Goal: Task Accomplishment & Management: Use online tool/utility

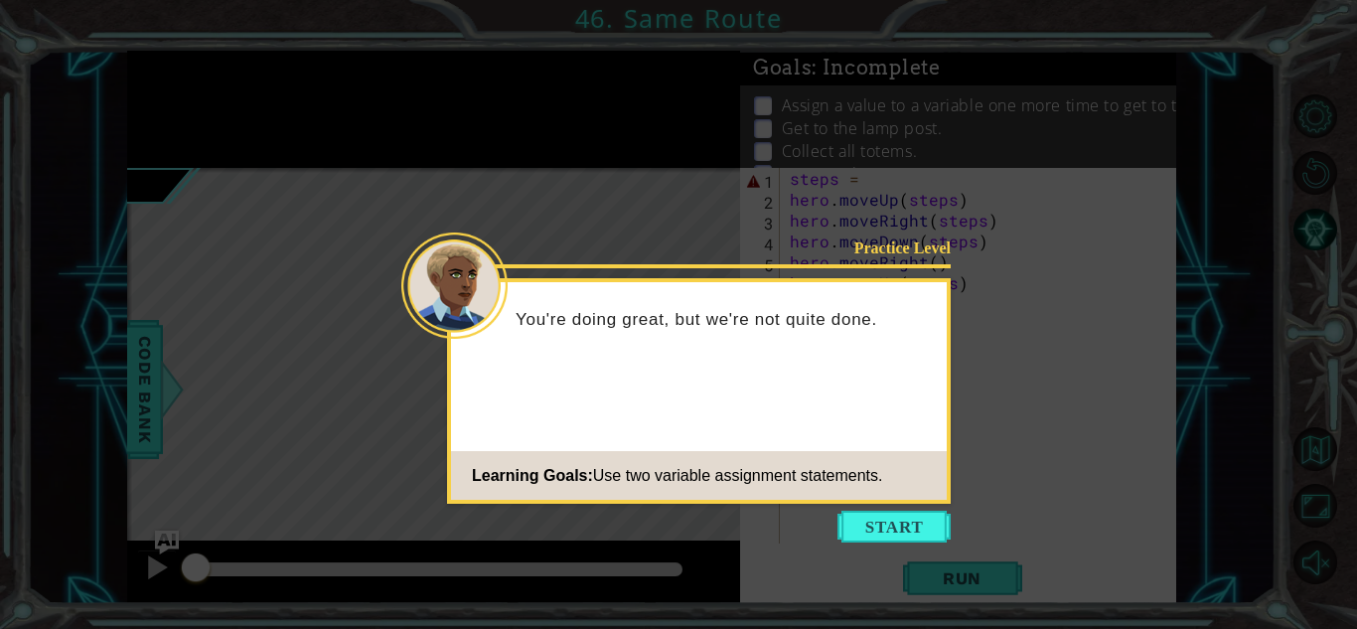
click at [891, 494] on footer "Learning Goals: Use two variable assignment statements." at bounding box center [699, 475] width 496 height 49
click at [906, 548] on icon at bounding box center [678, 314] width 1357 height 629
click at [881, 535] on button "Start" at bounding box center [893, 526] width 113 height 32
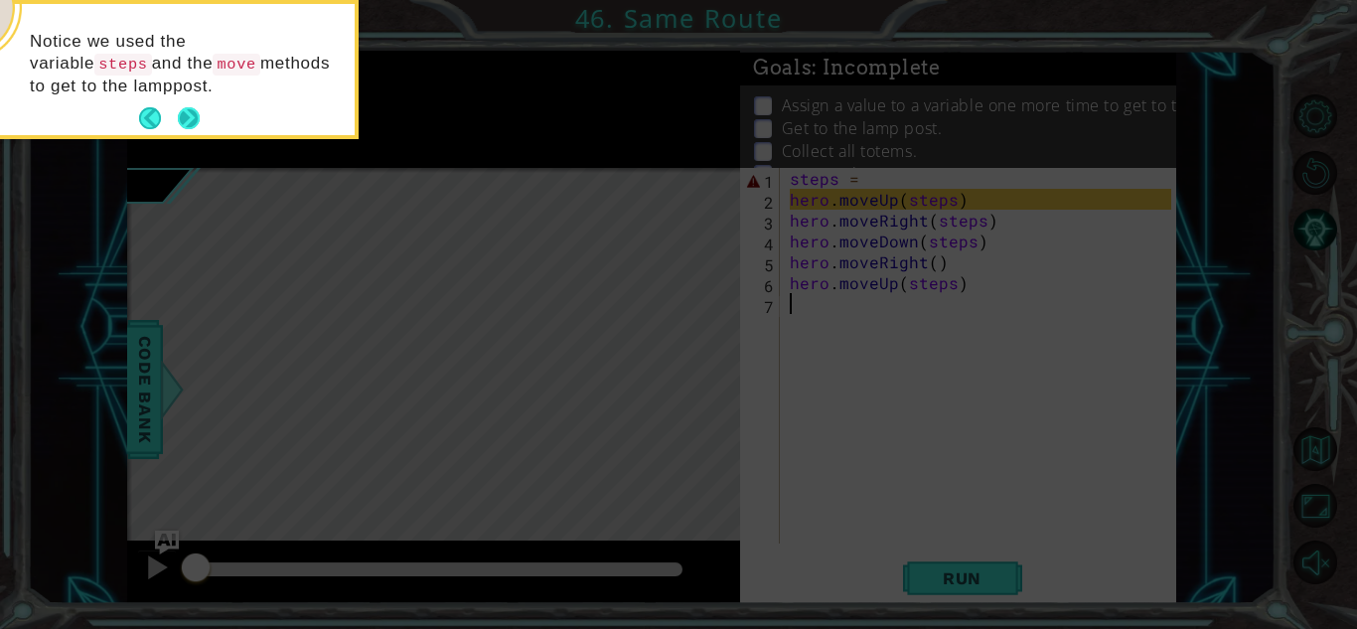
click at [195, 129] on button "Next" at bounding box center [189, 118] width 22 height 22
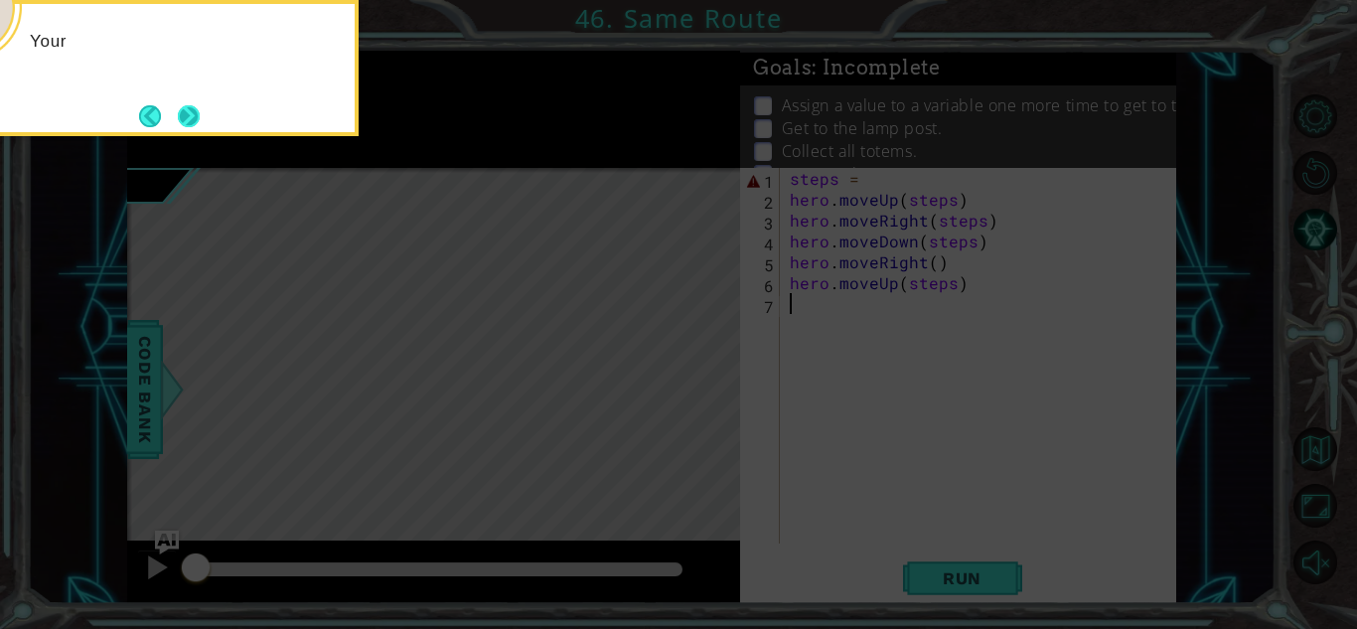
click at [196, 113] on button "Next" at bounding box center [189, 116] width 22 height 22
click at [184, 118] on button "Next" at bounding box center [189, 116] width 22 height 22
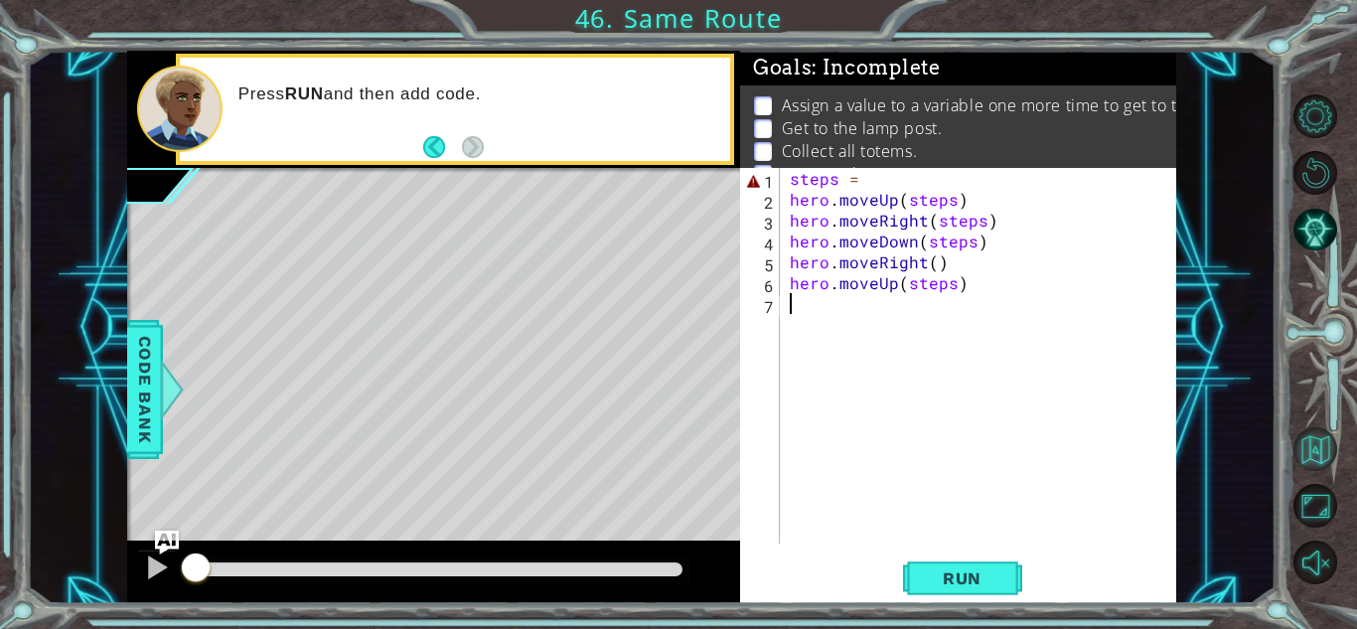
click at [1317, 453] on button "Back to Map" at bounding box center [1315, 449] width 44 height 44
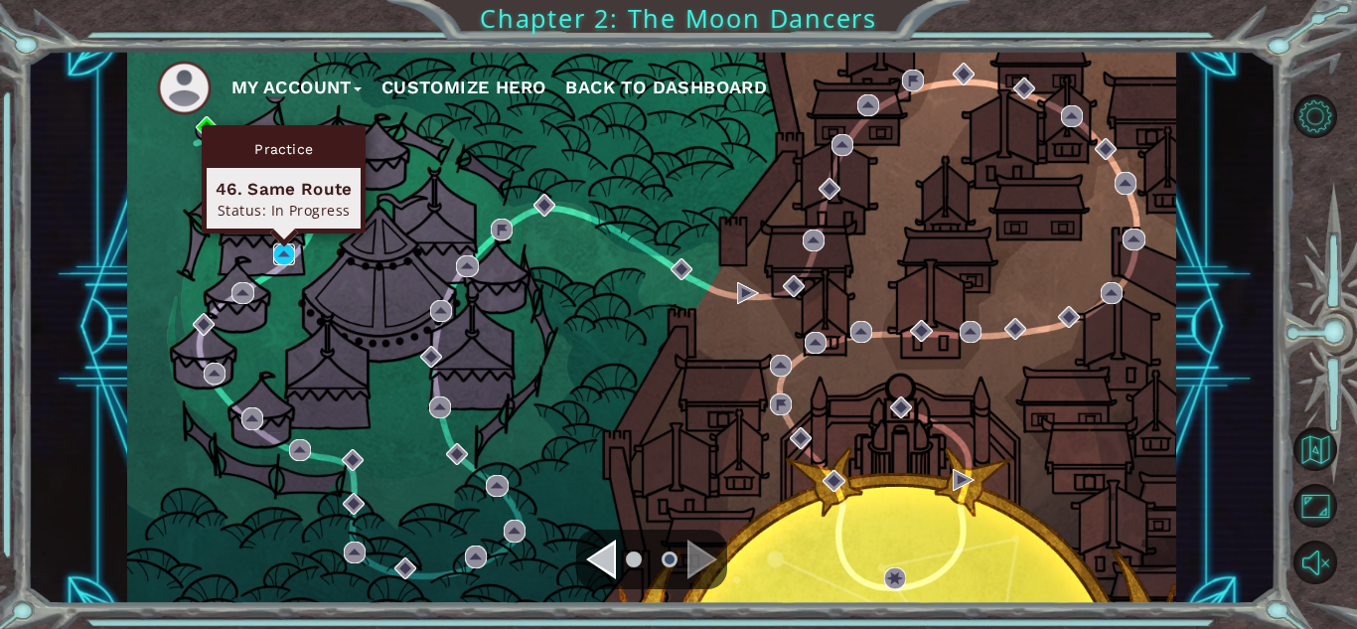
click at [284, 255] on img at bounding box center [284, 254] width 22 height 22
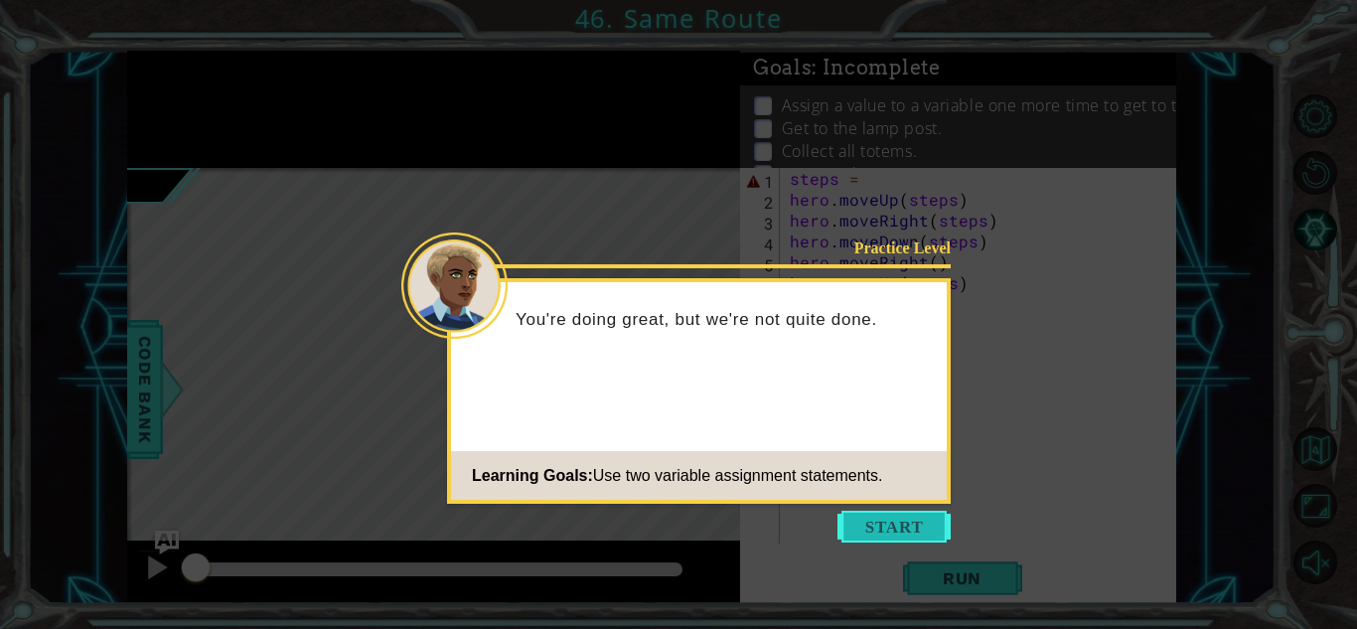
click at [869, 533] on button "Start" at bounding box center [893, 526] width 113 height 32
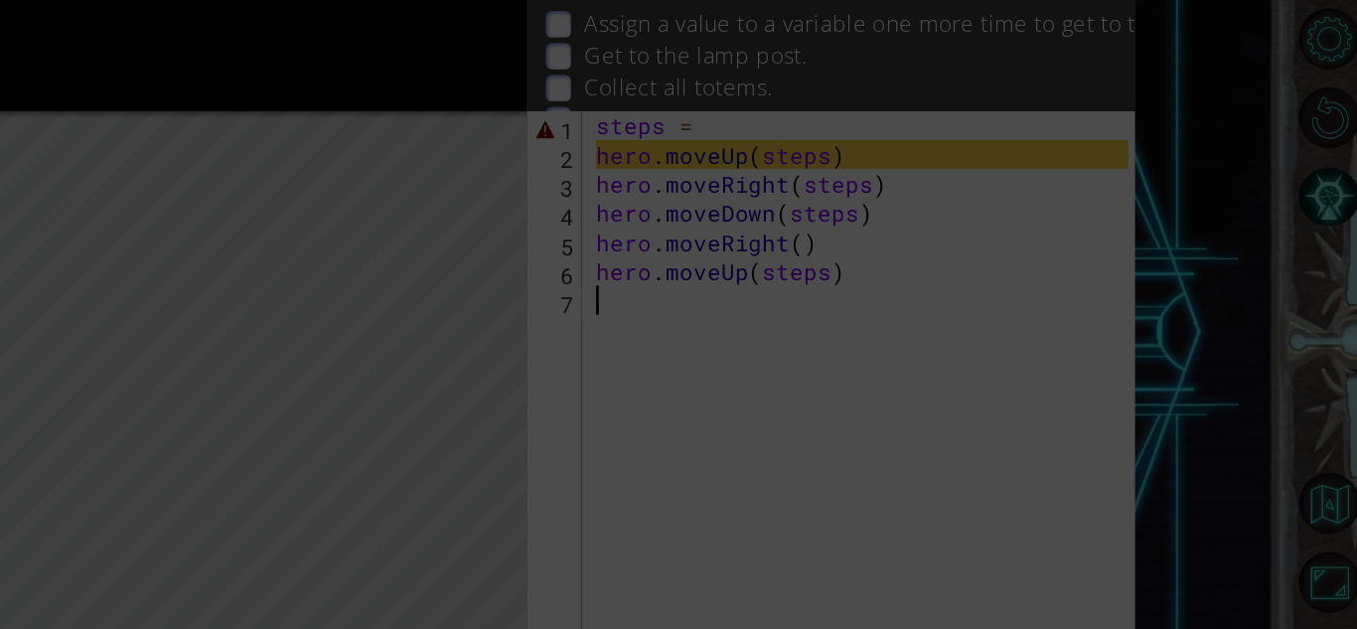
click at [1001, 151] on icon at bounding box center [678, 94] width 1357 height 1070
click at [498, 135] on icon at bounding box center [678, 94] width 1357 height 1070
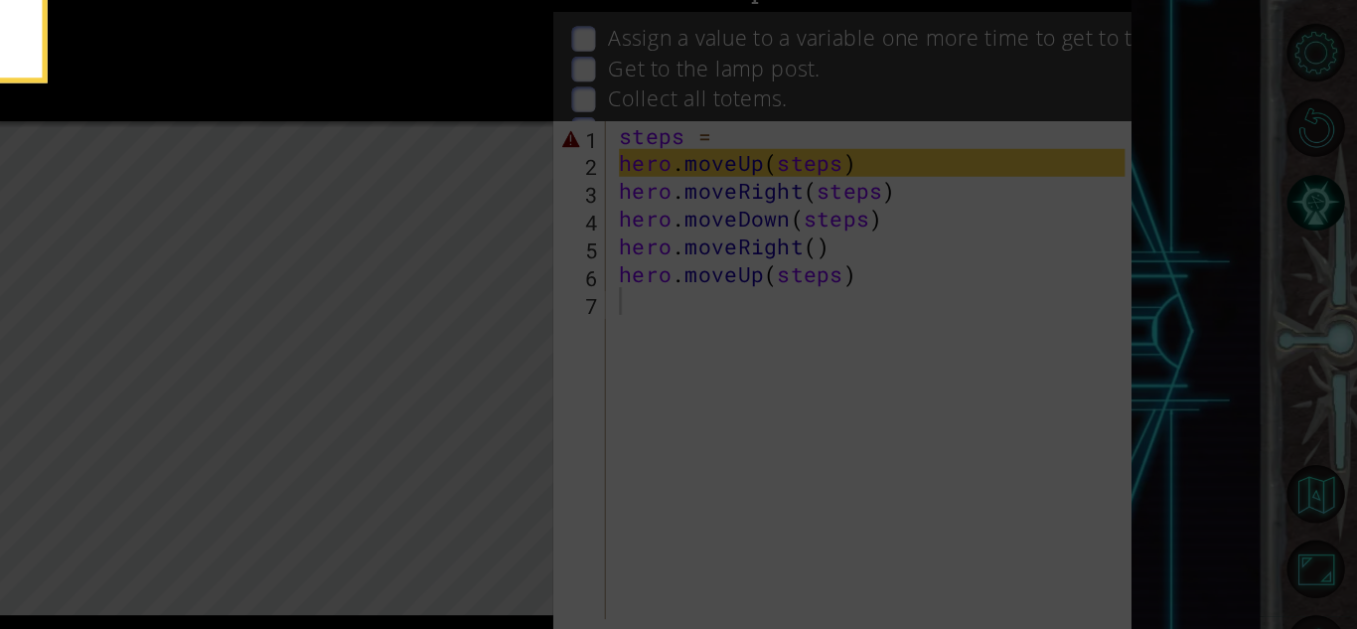
click at [832, 424] on icon at bounding box center [678, 94] width 1357 height 1070
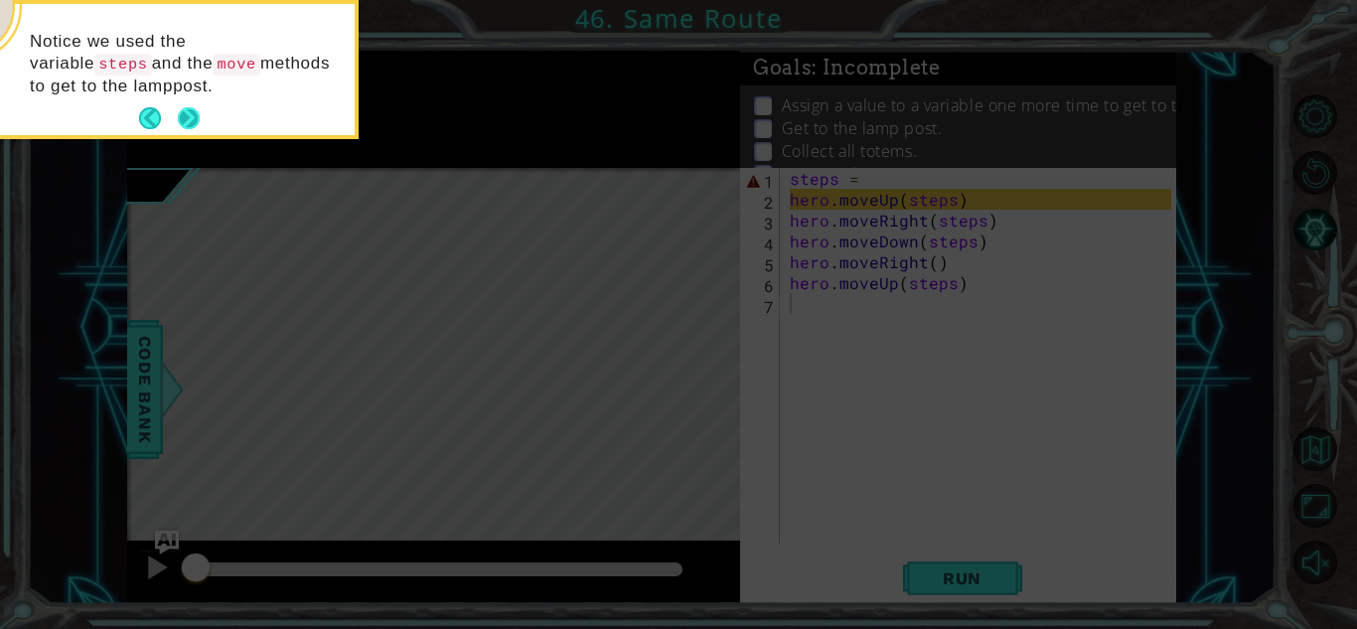
click at [200, 125] on button "Next" at bounding box center [189, 118] width 22 height 22
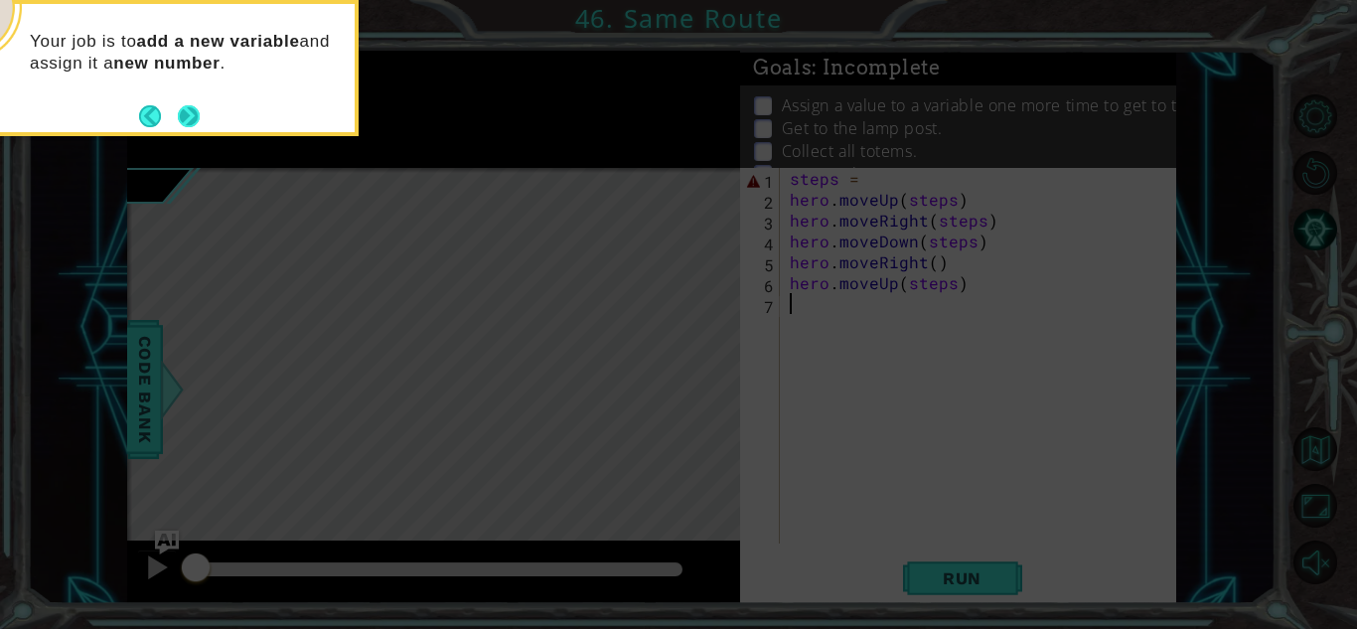
click at [200, 115] on button "Next" at bounding box center [189, 116] width 22 height 22
click at [200, 118] on button "Next" at bounding box center [189, 116] width 22 height 22
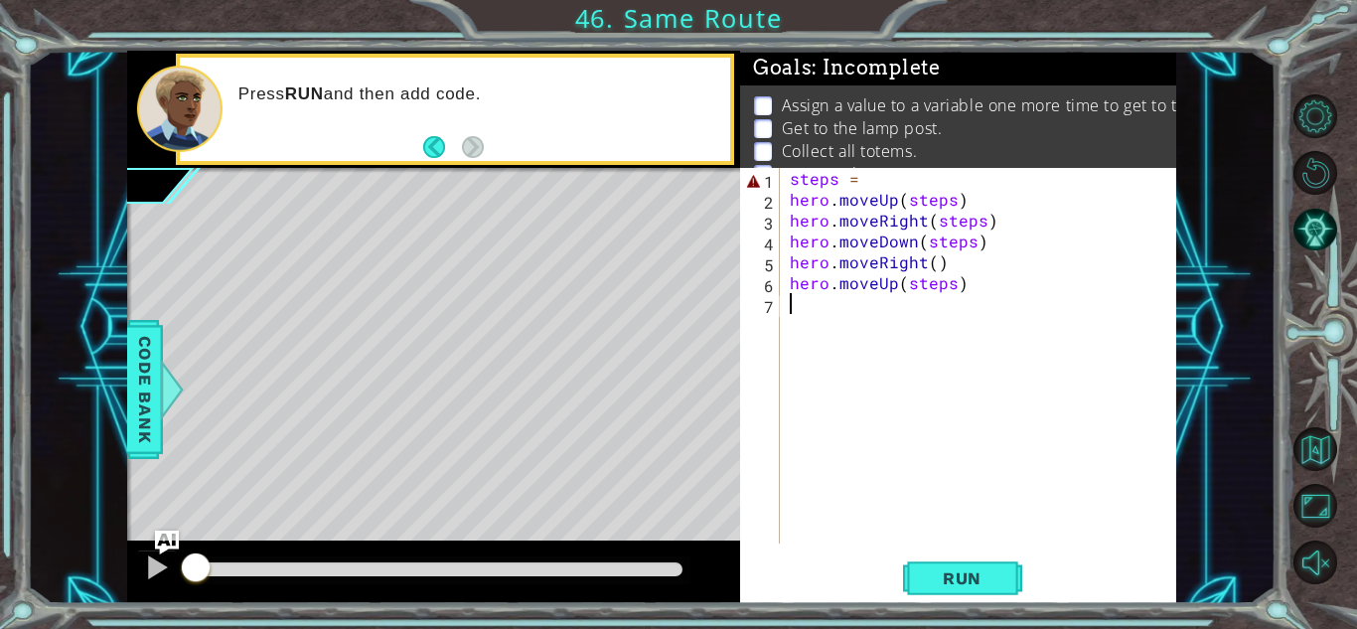
click at [1035, 203] on div "steps = hero . moveUp ( steps ) hero . moveRight ( steps ) hero . moveDown ( st…" at bounding box center [983, 376] width 395 height 417
click at [1039, 182] on div "steps = hero . moveUp ( steps ) hero . moveRight ( steps ) hero . moveDown ( st…" at bounding box center [983, 376] width 395 height 417
click at [964, 590] on button "Run" at bounding box center [962, 578] width 119 height 44
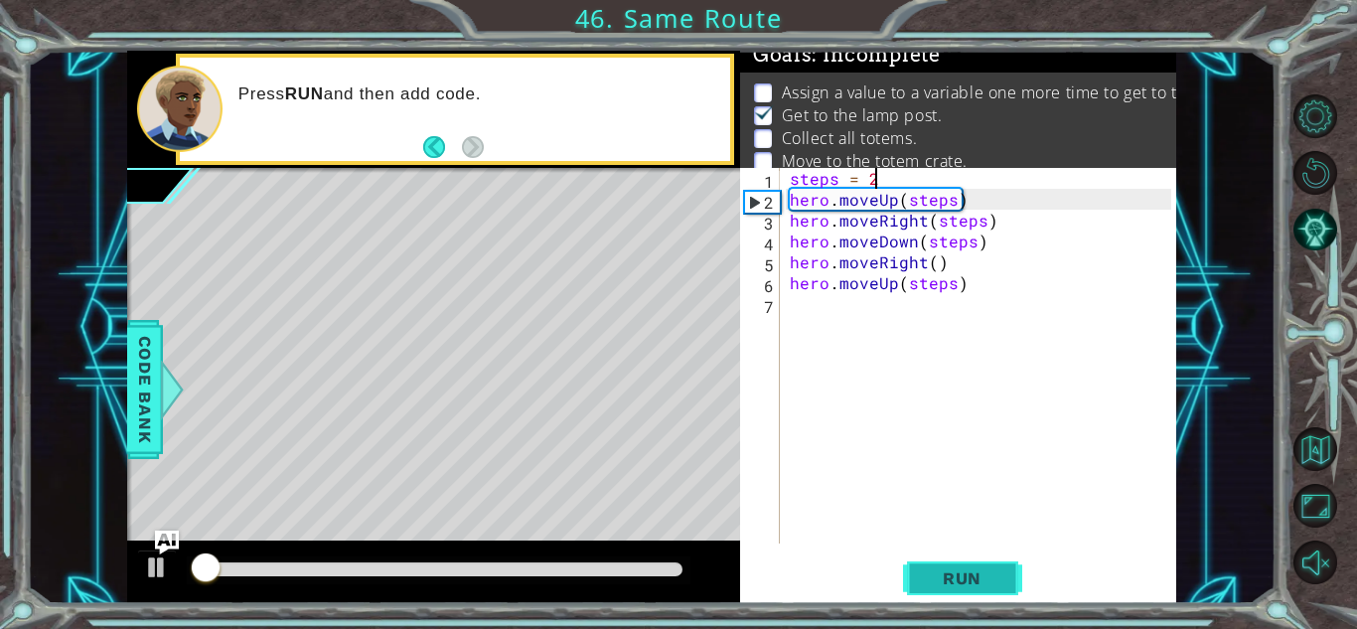
scroll to position [14, 0]
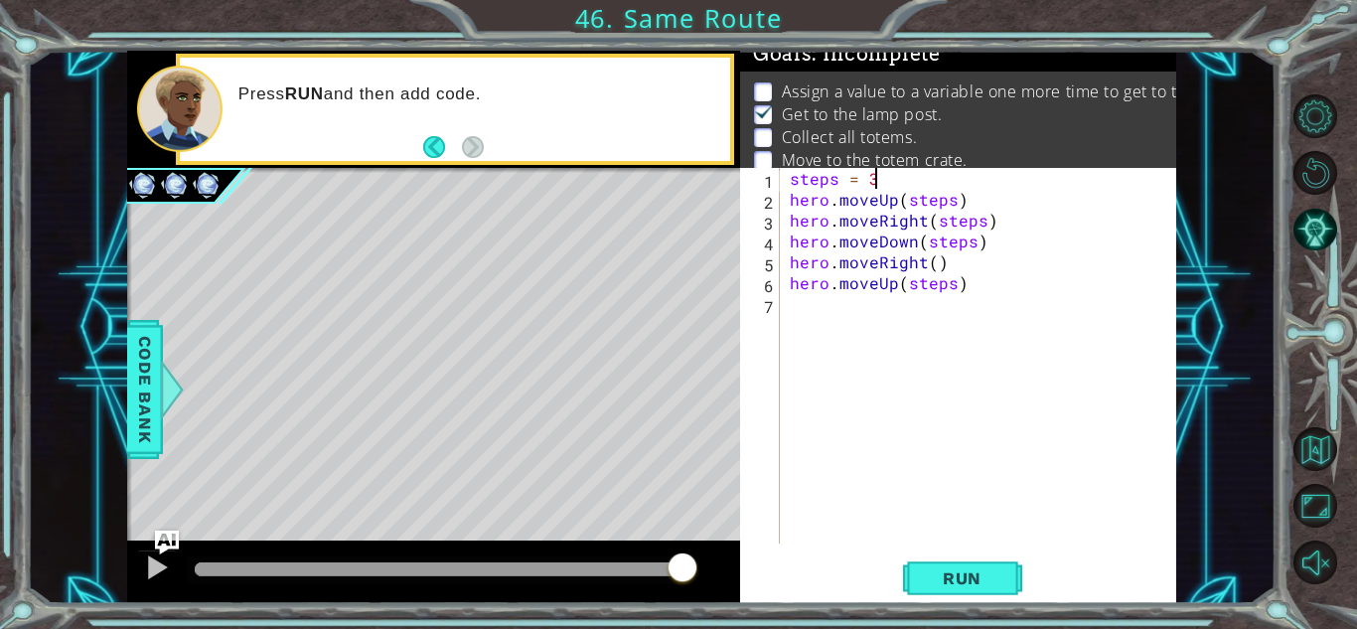
click at [951, 197] on div "steps = 3 hero . moveUp ( steps ) hero . moveRight ( steps ) hero . moveDown ( …" at bounding box center [983, 376] width 395 height 417
click at [979, 224] on div "steps = 3 hero . moveUp ( 2 ) hero . moveRight ( steps ) hero . moveDown ( step…" at bounding box center [983, 376] width 395 height 417
click at [970, 247] on div "steps = 3 hero . moveUp ( 2 ) hero . moveRight ( 2 ) hero . moveDown ( steps ) …" at bounding box center [983, 376] width 395 height 417
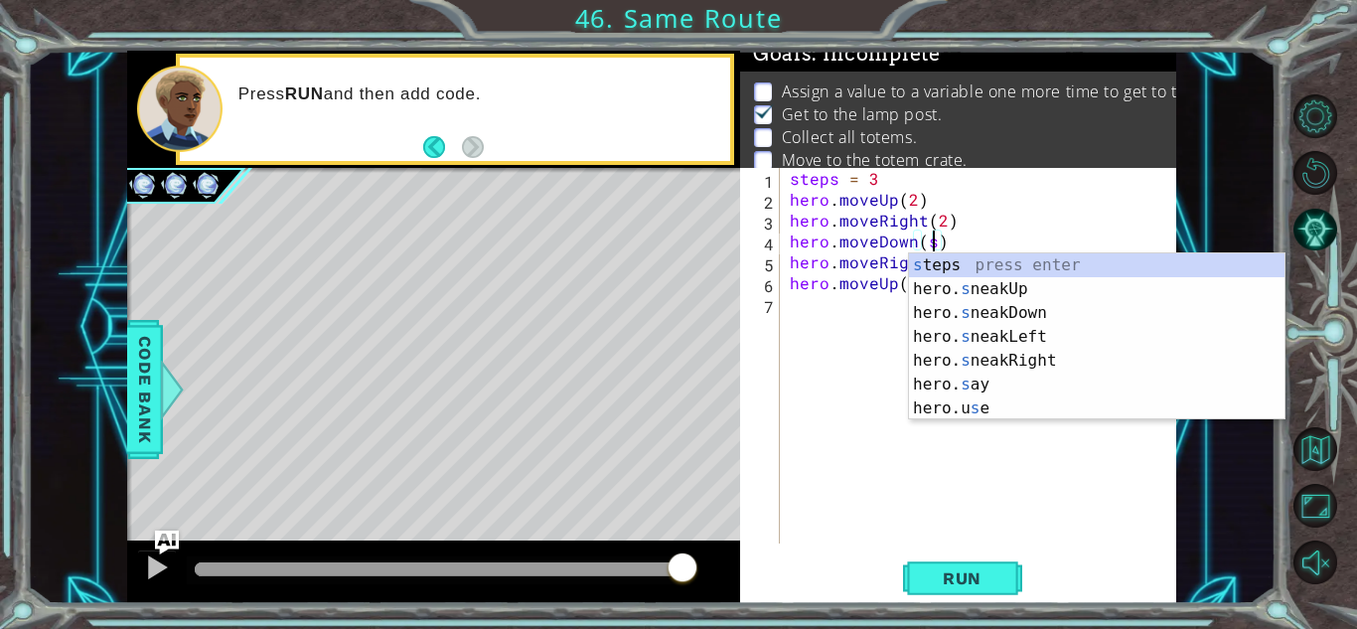
scroll to position [0, 8]
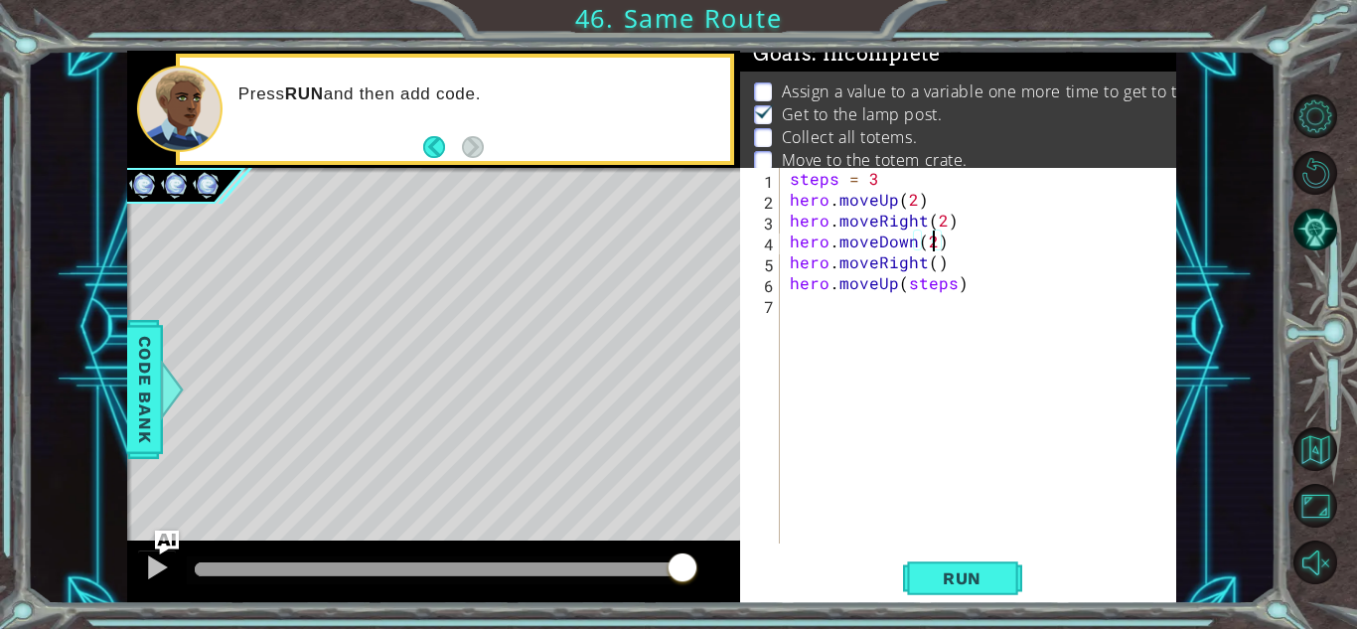
type textarea "hero.moveDown(2)"
click at [951, 289] on div "steps = 3 hero . moveUp ( 2 ) hero . moveRight ( 2 ) hero . moveDown ( 2 ) hero…" at bounding box center [983, 376] width 395 height 417
type textarea "hero.moveUp(steps)"
click at [950, 312] on div "steps = 3 hero . moveUp ( 2 ) hero . moveRight ( 2 ) hero . moveDown ( 2 ) hero…" at bounding box center [983, 376] width 395 height 417
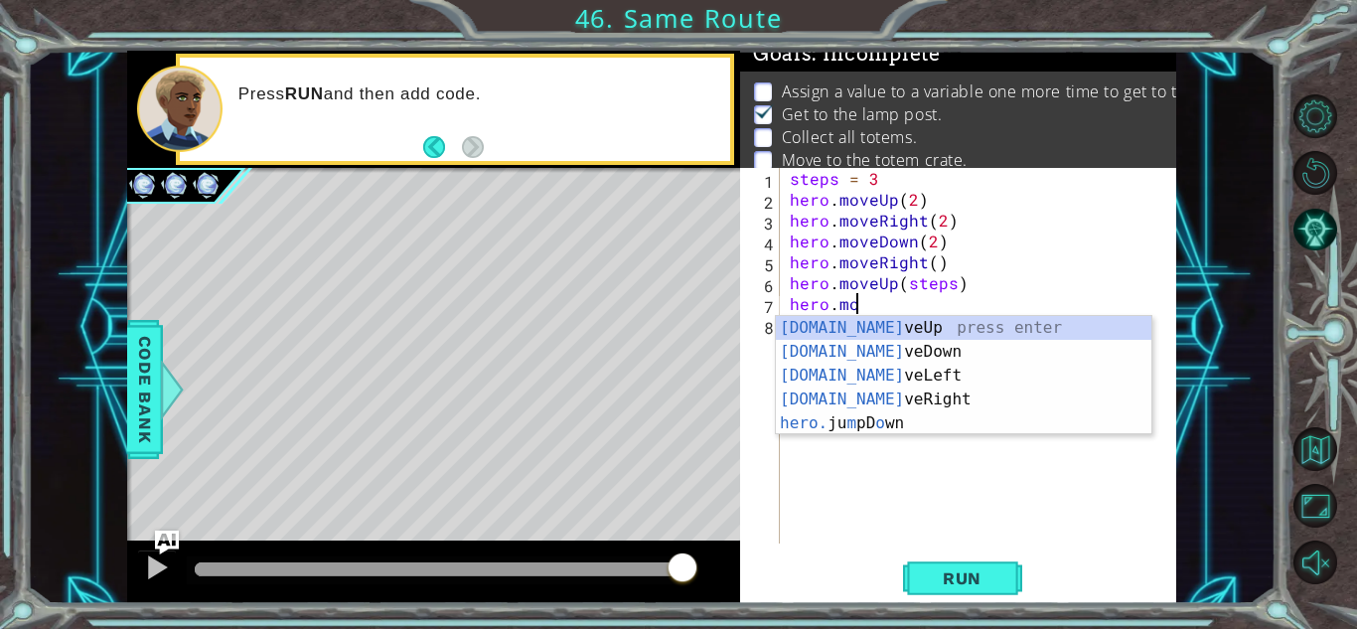
scroll to position [0, 3]
click at [958, 394] on div "[DOMAIN_NAME] veUp press enter [DOMAIN_NAME] veDown press enter [DOMAIN_NAME] v…" at bounding box center [963, 399] width 375 height 167
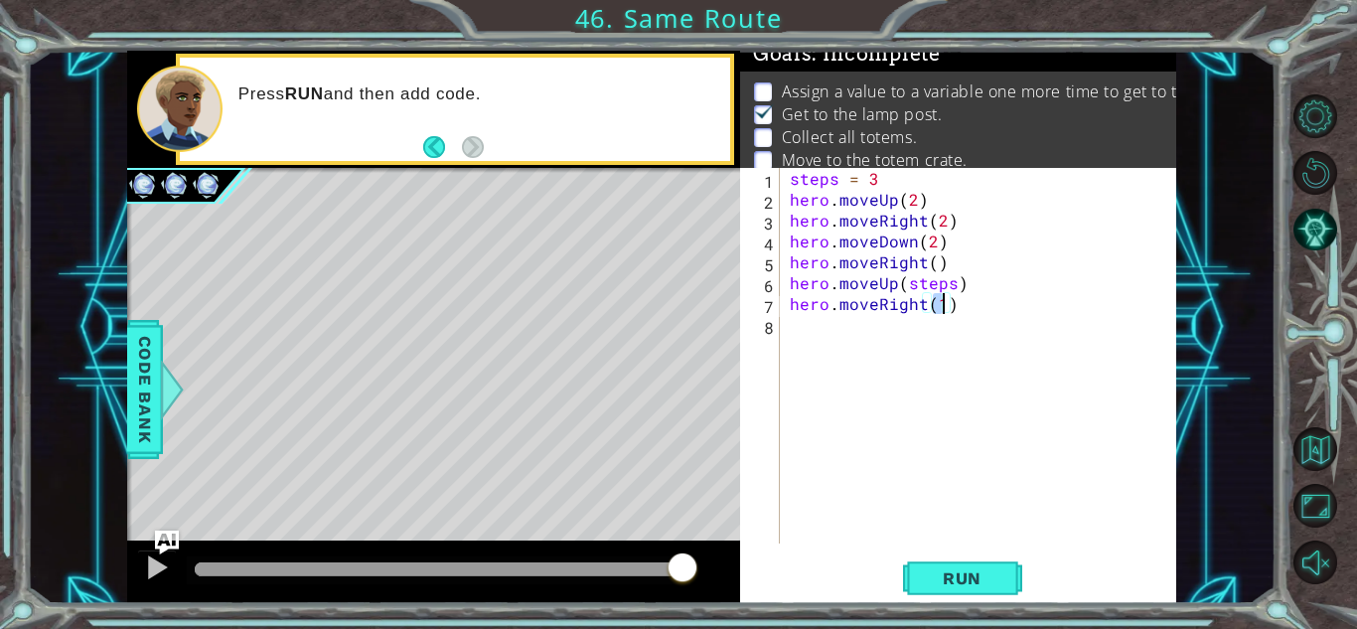
type textarea "hero.moveRight()"
click at [791, 305] on div "steps = 3 hero . moveUp ( 2 ) hero . moveRight ( 2 ) hero . moveDown ( 2 ) hero…" at bounding box center [983, 376] width 395 height 417
click at [803, 300] on div "steps = 3 hero . moveUp ( 2 ) hero . moveRight ( 2 ) hero . moveDown ( 2 ) hero…" at bounding box center [983, 376] width 395 height 417
click at [931, 327] on div "steps = 3 hero . moveUp ( 2 ) hero . moveRight ( 2 ) hero . moveDown ( 2 ) hero…" at bounding box center [983, 376] width 395 height 417
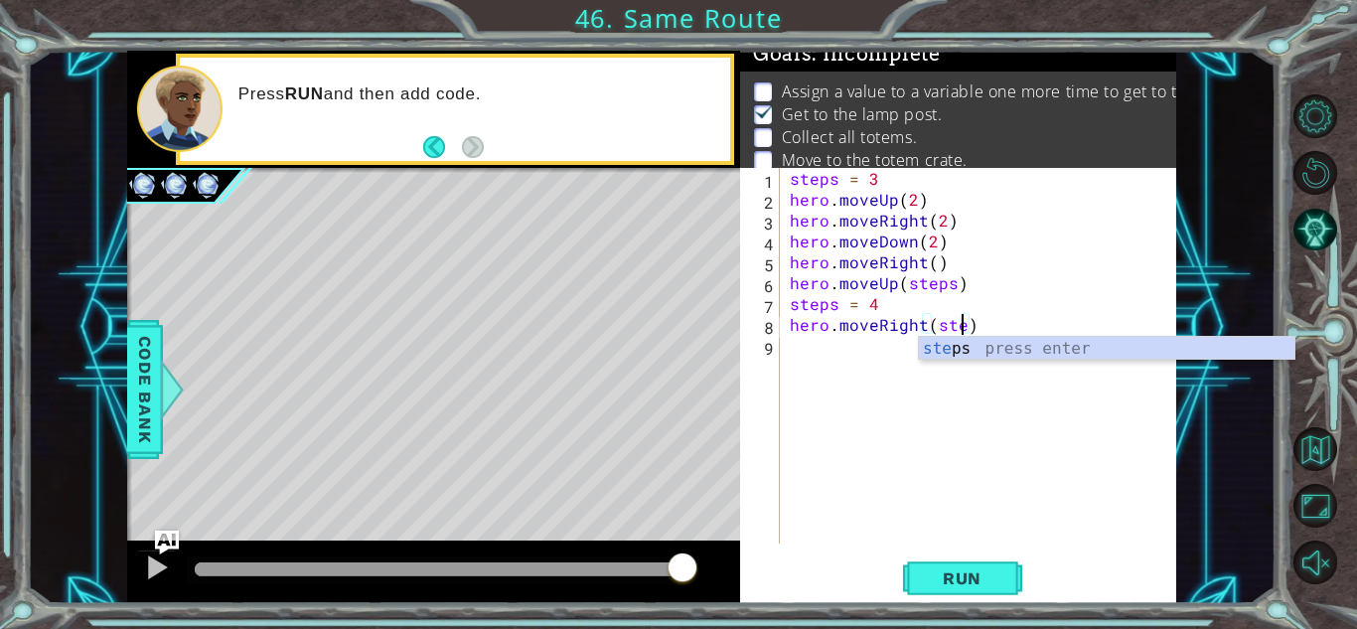
scroll to position [0, 11]
type textarea "hero.moveRight(steps)"
click at [852, 346] on div "steps = 3 hero . moveUp ( 2 ) hero . moveRight ( 2 ) hero . moveDown ( 2 ) hero…" at bounding box center [983, 376] width 395 height 417
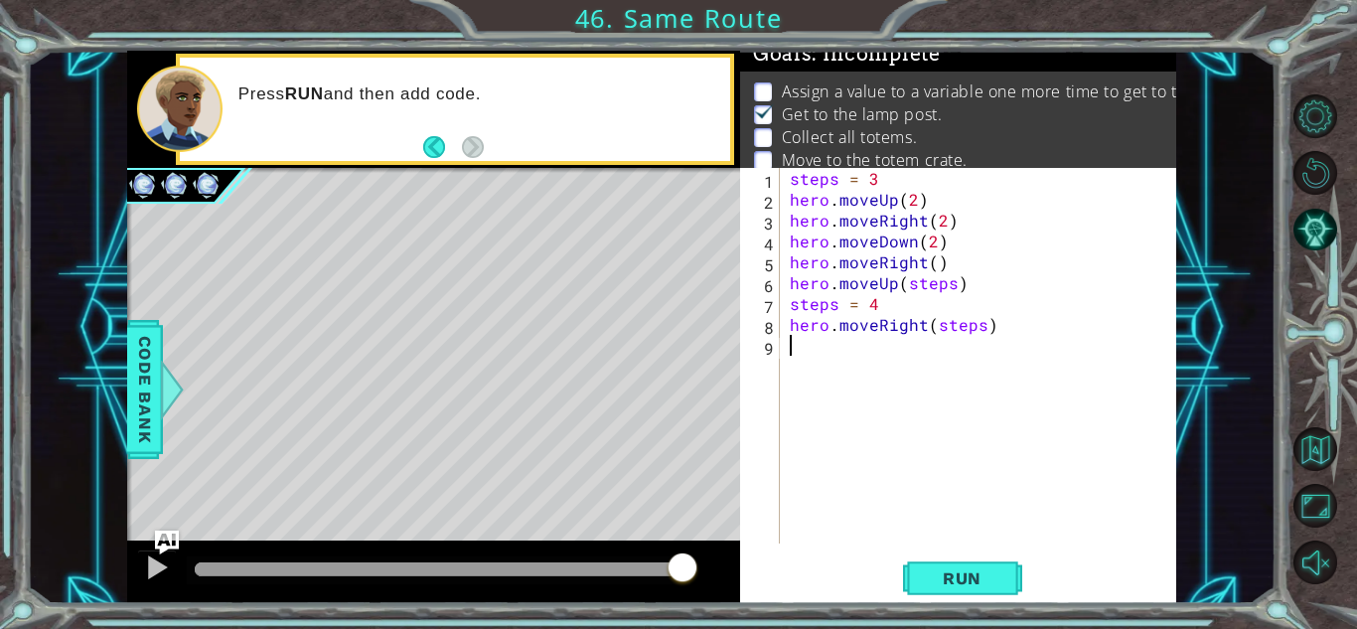
scroll to position [0, 0]
click at [852, 346] on div "steps = 3 hero . moveUp ( 2 ) hero . moveRight ( 2 ) hero . moveDown ( 2 ) hero…" at bounding box center [983, 376] width 395 height 417
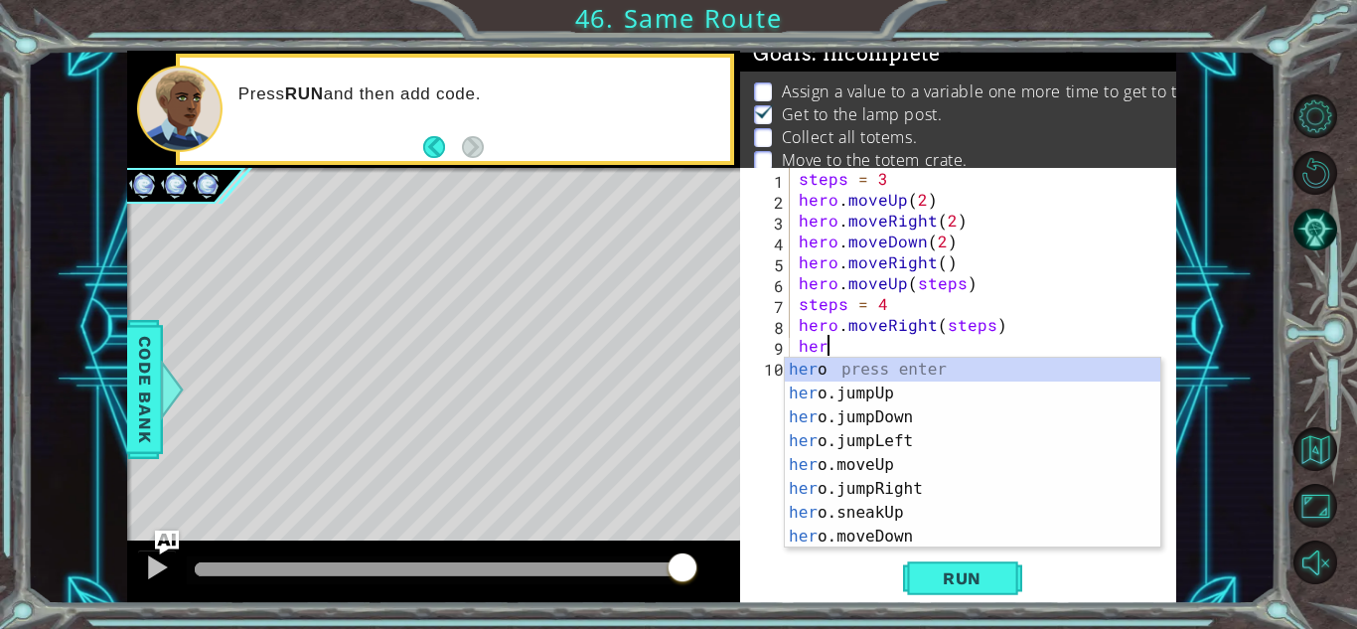
scroll to position [0, 1]
click at [911, 527] on div "hero press enter hero .jumpUp press enter hero .jumpDown press enter hero .jump…" at bounding box center [972, 477] width 375 height 238
type textarea "hero.moveDown(1)"
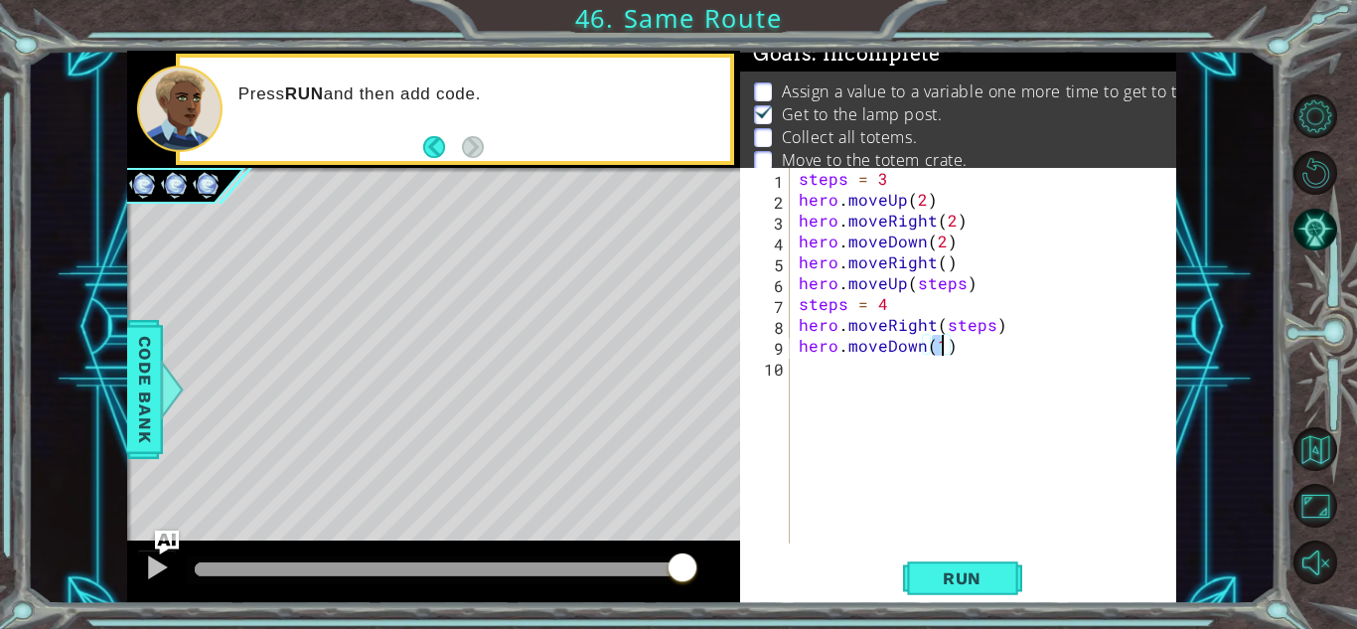
click at [911, 527] on div "steps = 3 hero . moveUp ( 2 ) hero . moveRight ( 2 ) hero . moveDown ( 2 ) hero…" at bounding box center [987, 376] width 386 height 417
type textarea "hero.moveDown(steps)"
click at [978, 566] on button "Run" at bounding box center [962, 578] width 119 height 44
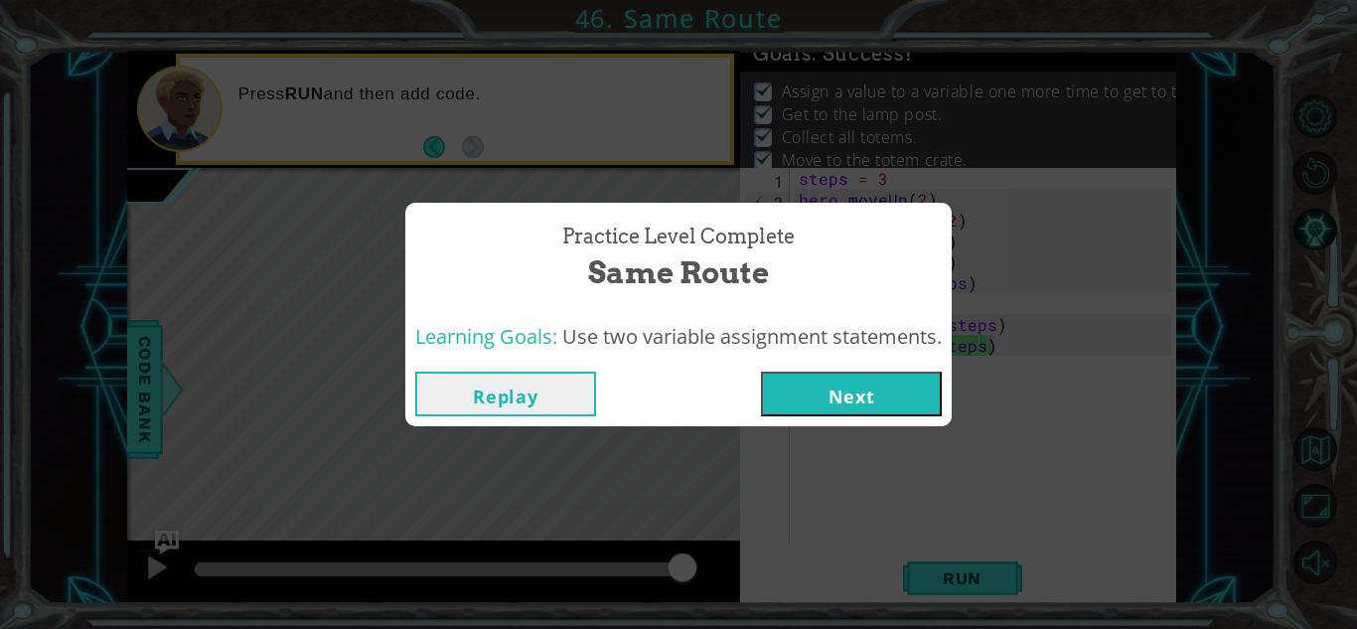
click at [861, 391] on button "Next" at bounding box center [851, 393] width 181 height 45
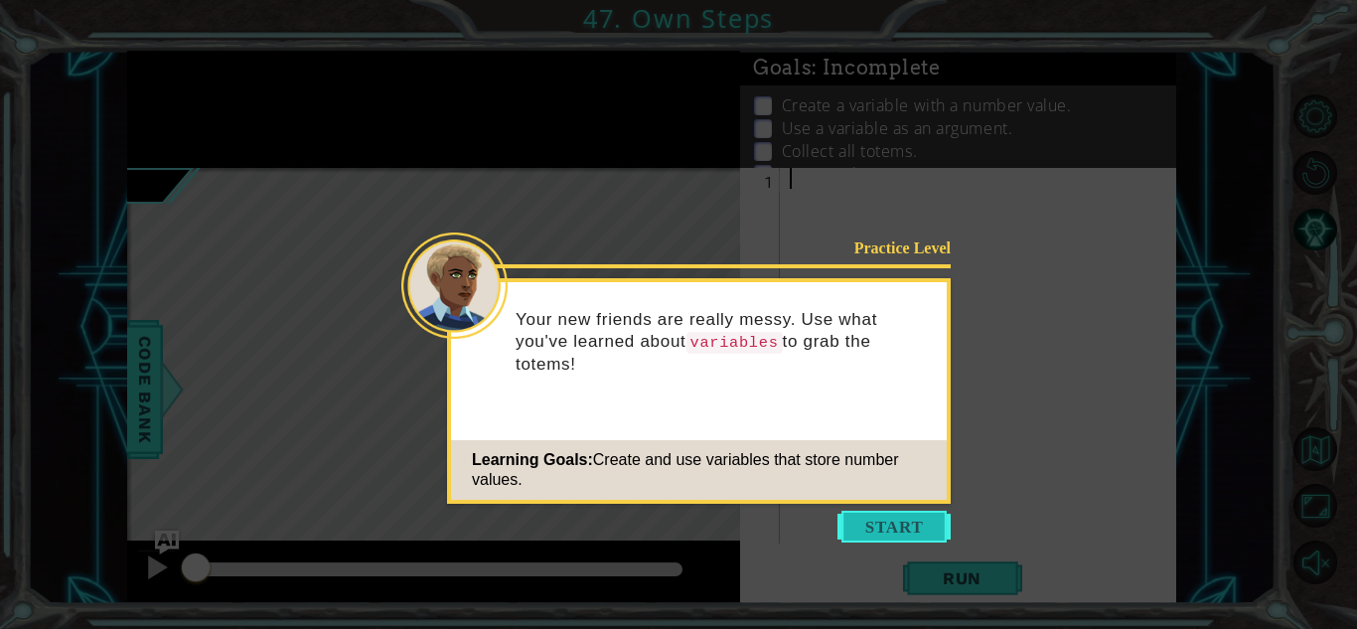
click at [877, 533] on button "Start" at bounding box center [893, 526] width 113 height 32
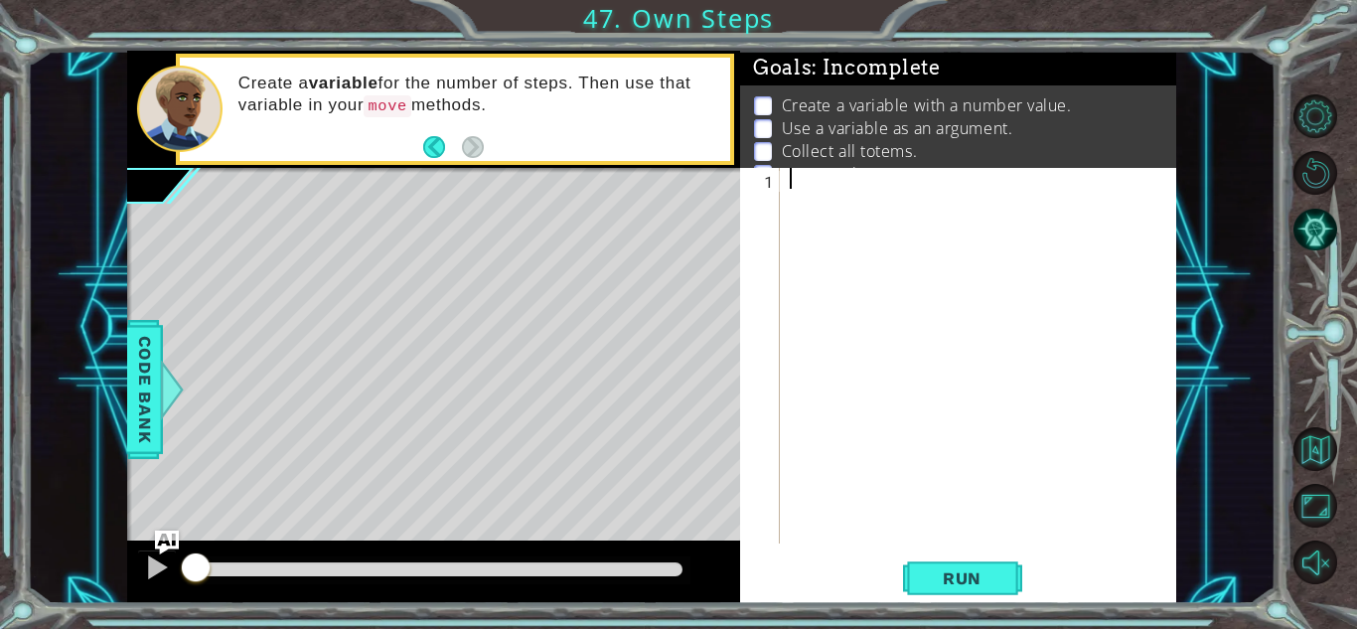
click at [931, 193] on div at bounding box center [983, 376] width 395 height 417
